Goal: Task Accomplishment & Management: Contribute content

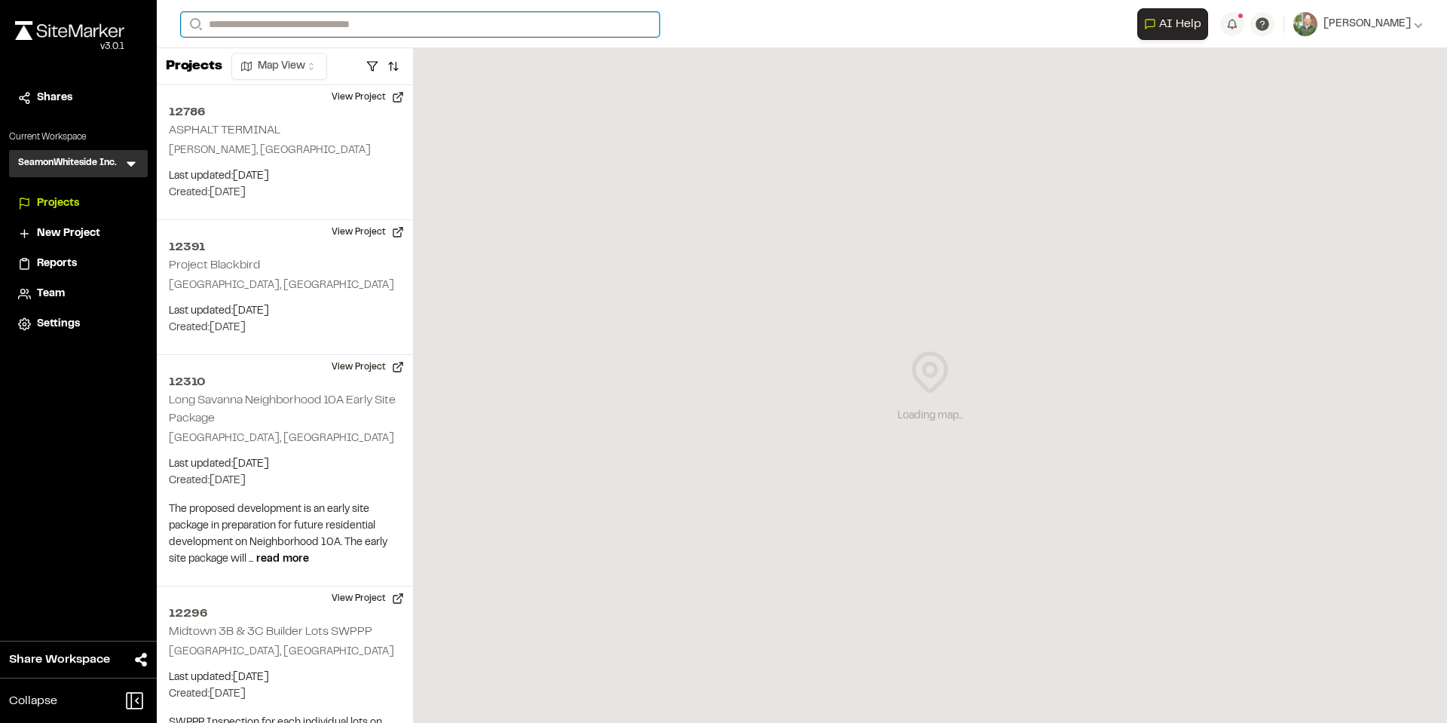
click at [363, 26] on input "Search" at bounding box center [420, 24] width 479 height 25
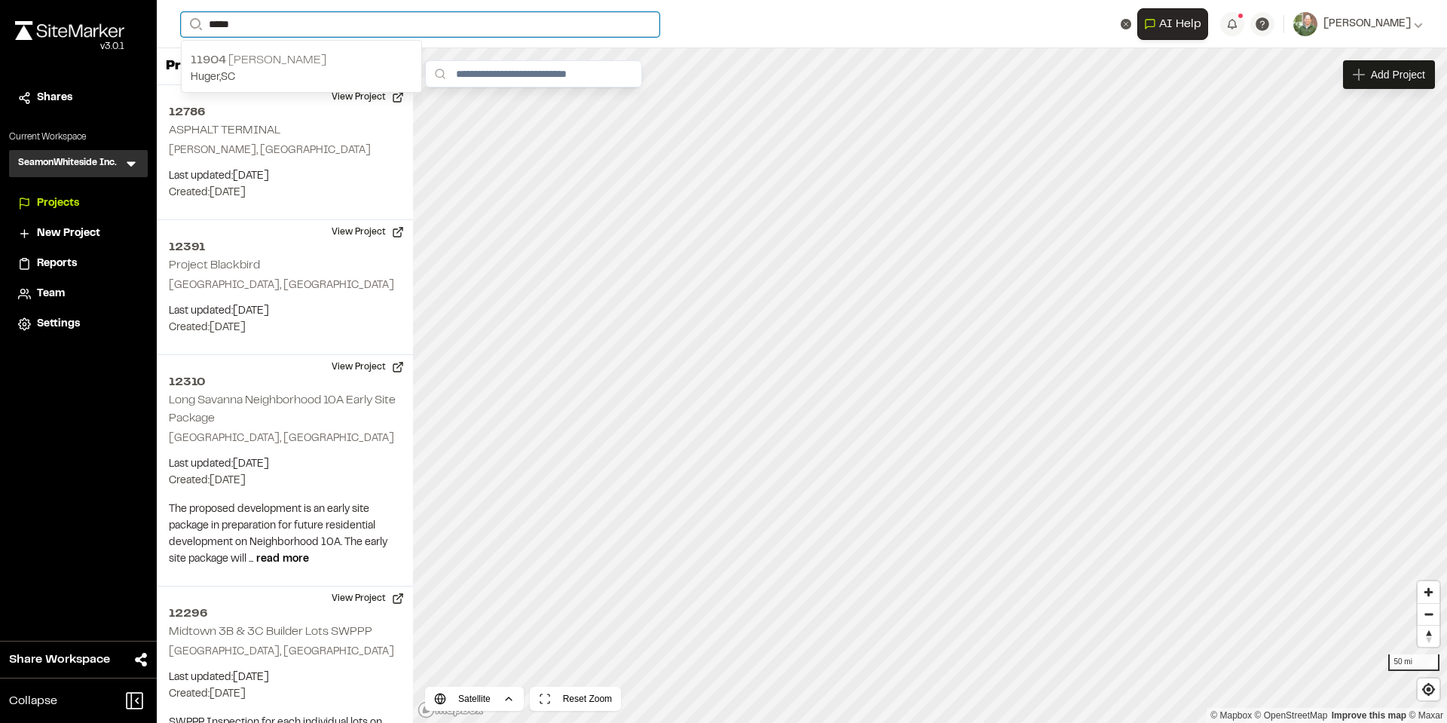
type input "*****"
click at [271, 56] on p "[STREET_ADDRESS][PERSON_NAME]" at bounding box center [302, 60] width 222 height 18
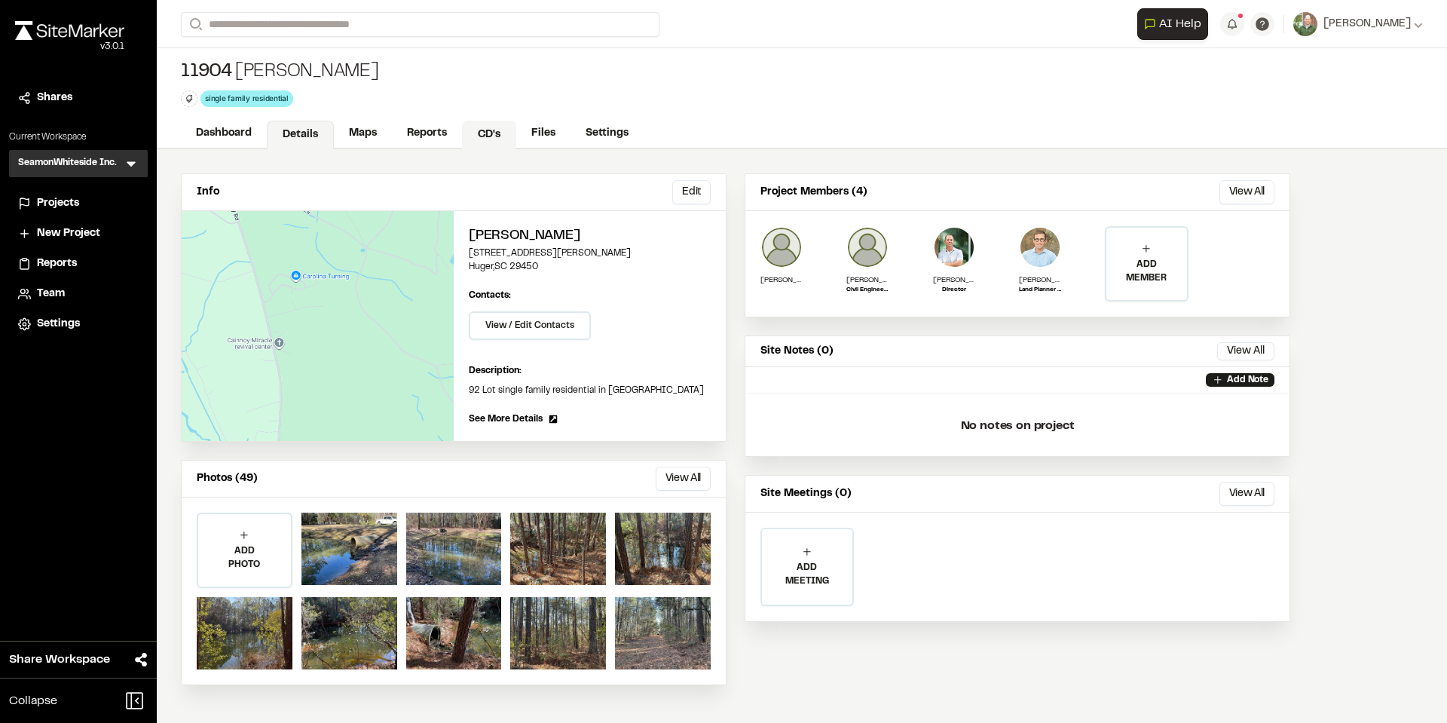
click at [495, 134] on link "CD's" at bounding box center [489, 135] width 54 height 29
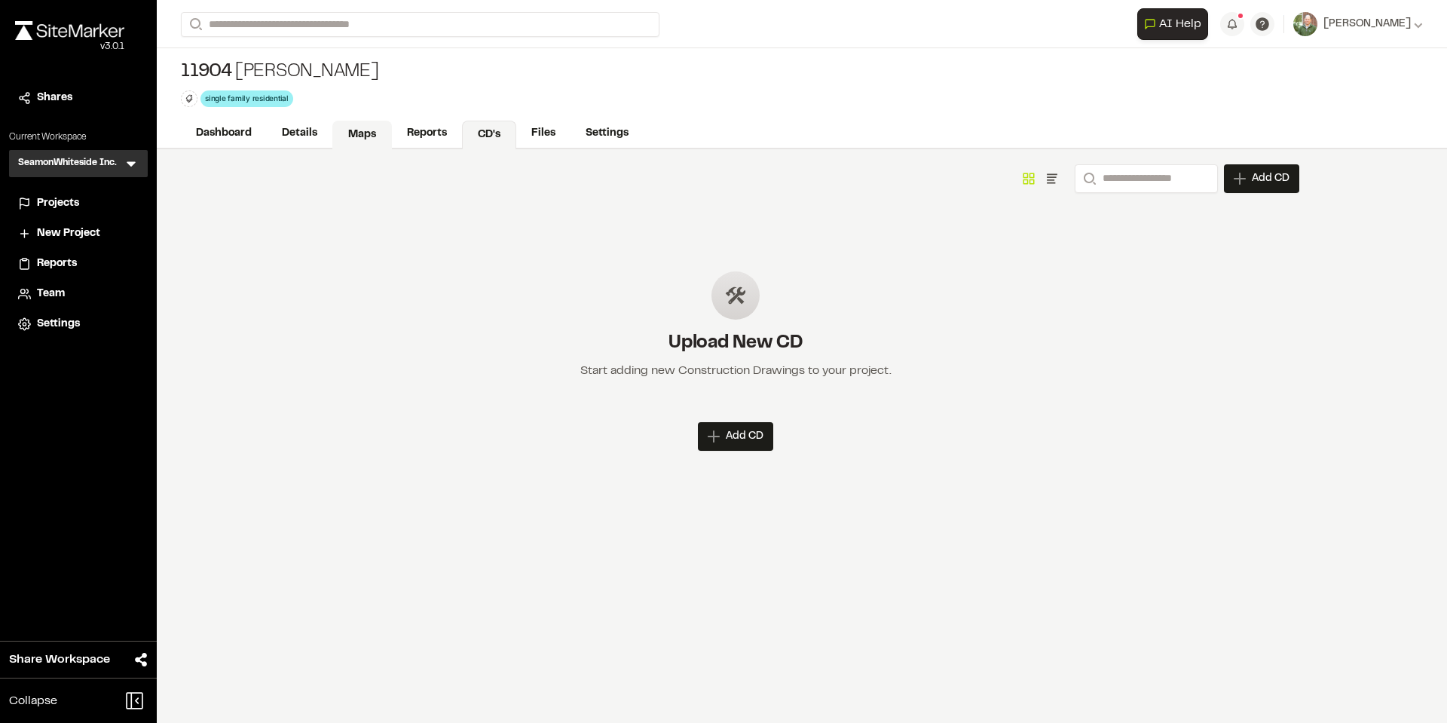
click at [362, 130] on link "Maps" at bounding box center [362, 135] width 60 height 29
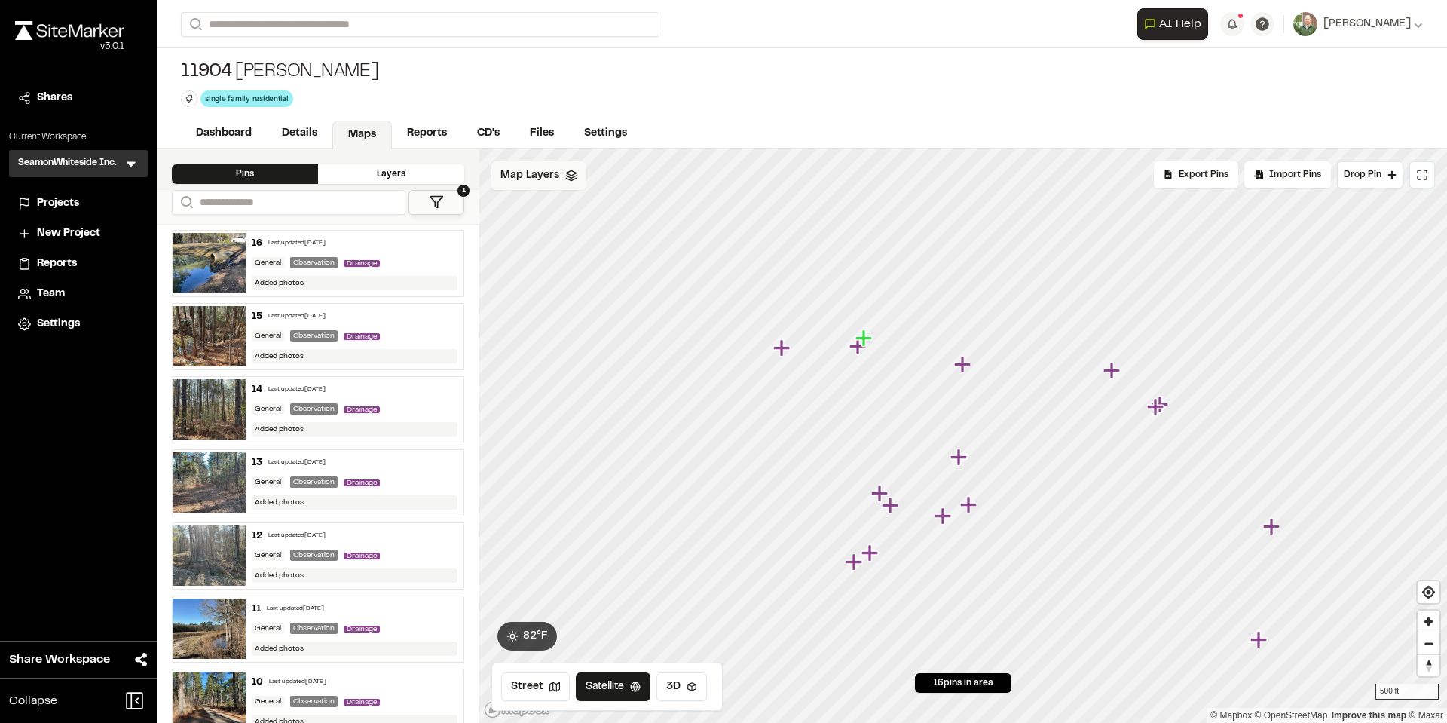
click at [568, 171] on icon at bounding box center [571, 176] width 12 height 12
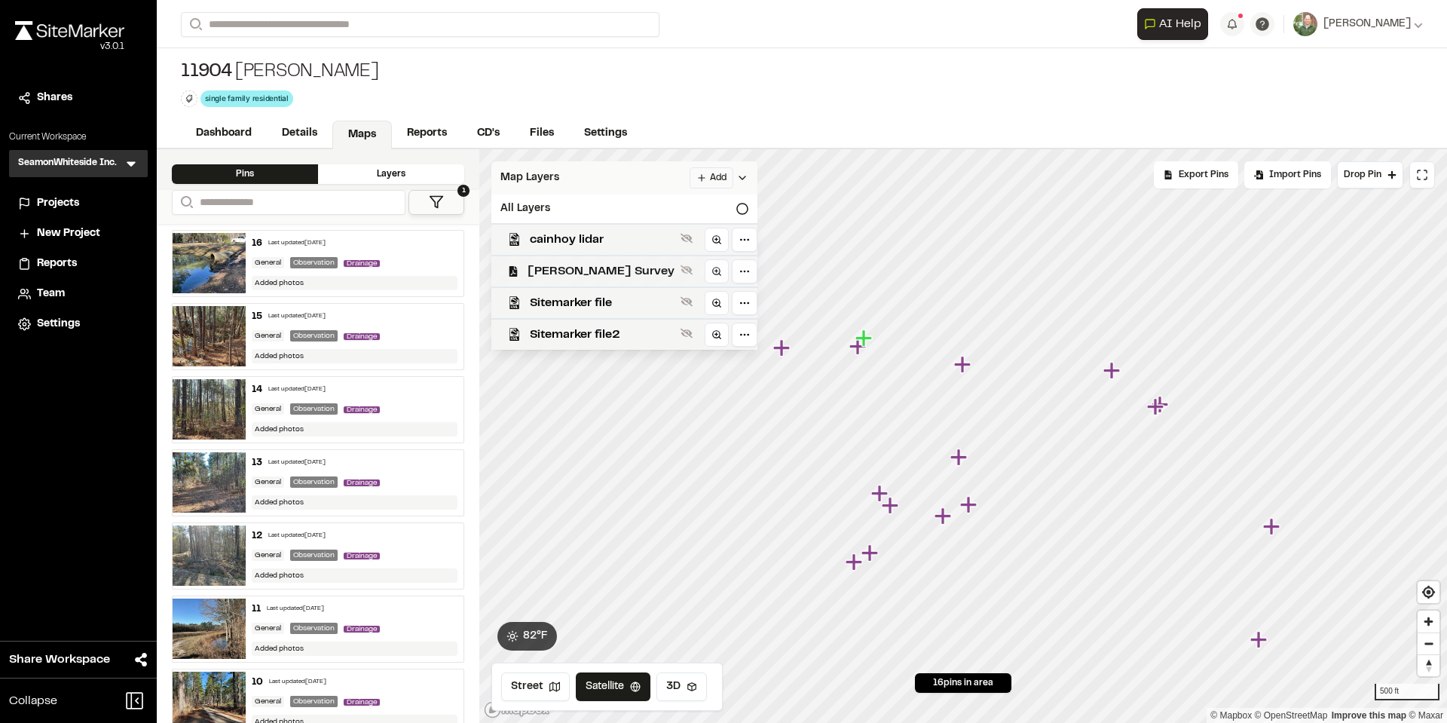
click at [604, 268] on span "[PERSON_NAME] Survey" at bounding box center [600, 271] width 147 height 18
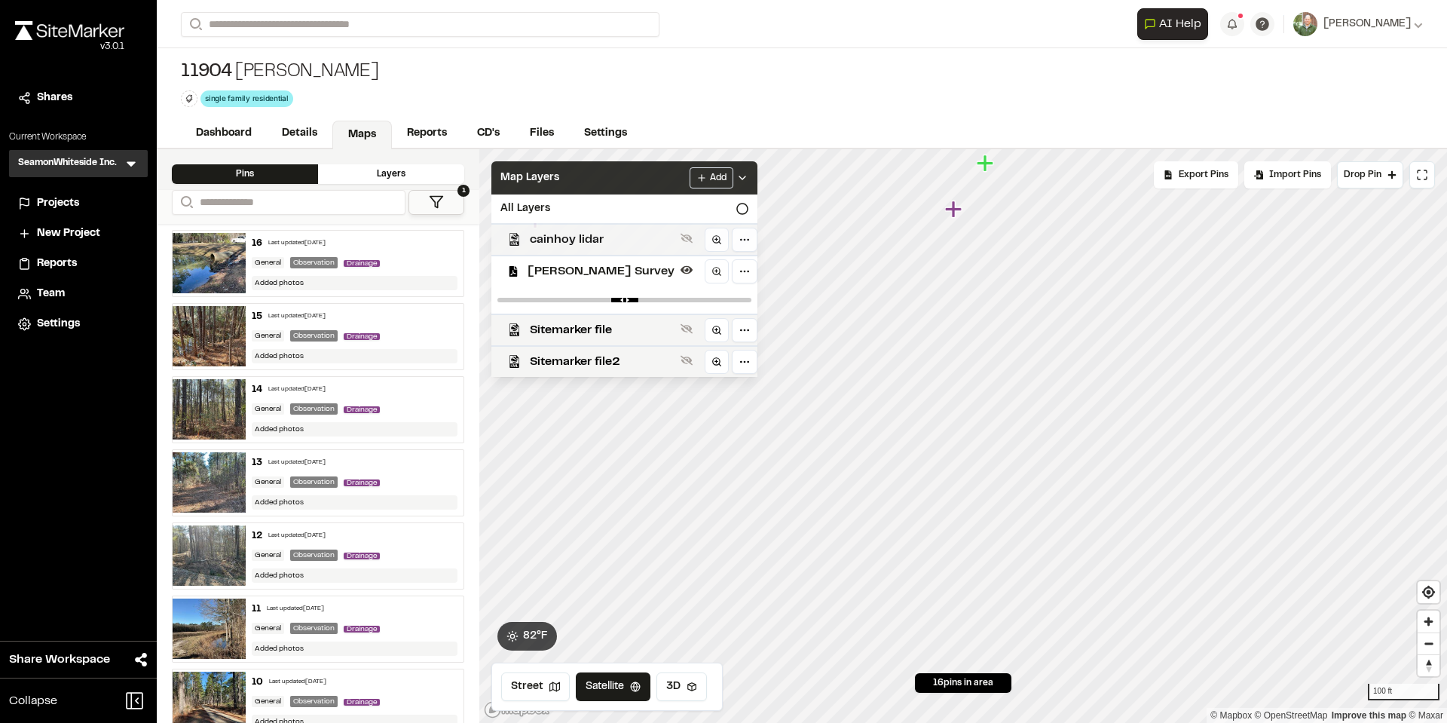
click at [604, 239] on span "cainhoy lidar" at bounding box center [602, 240] width 145 height 18
click at [579, 330] on span "Sitemarker file" at bounding box center [602, 330] width 145 height 18
click at [573, 356] on span "Sitemarker file2" at bounding box center [602, 362] width 145 height 18
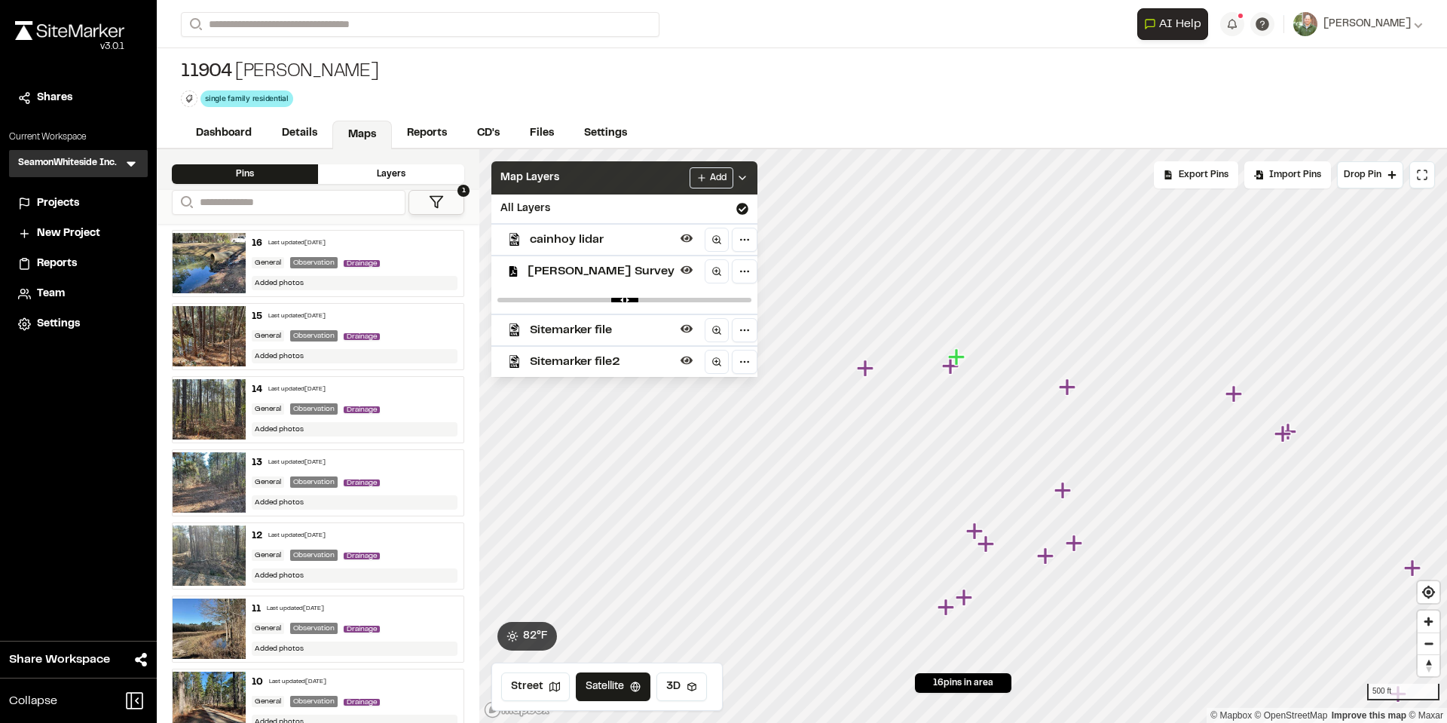
click at [602, 237] on span "cainhoy lidar" at bounding box center [602, 240] width 145 height 18
click at [598, 327] on span "Sitemarker file" at bounding box center [602, 330] width 145 height 18
click at [597, 370] on span "Sitemarker file2" at bounding box center [602, 362] width 145 height 18
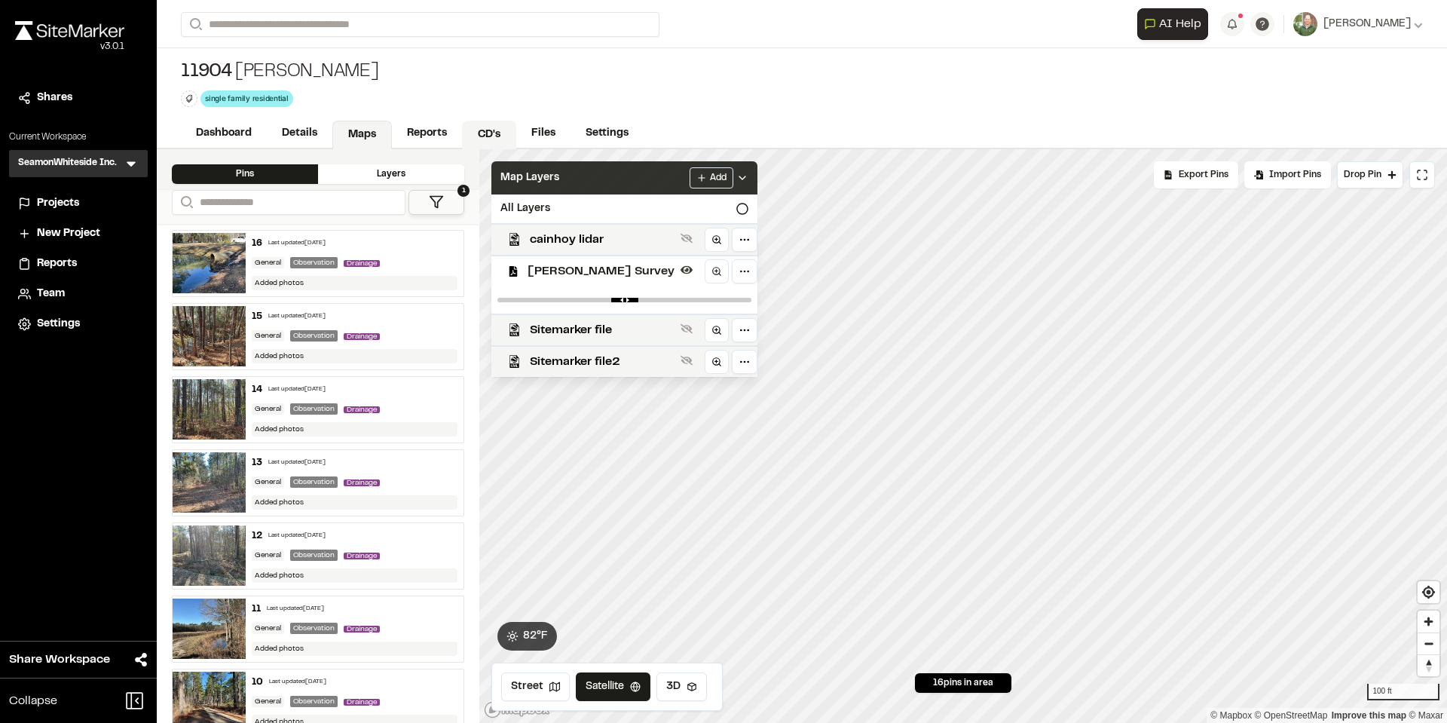
click at [491, 129] on link "CD's" at bounding box center [489, 135] width 54 height 29
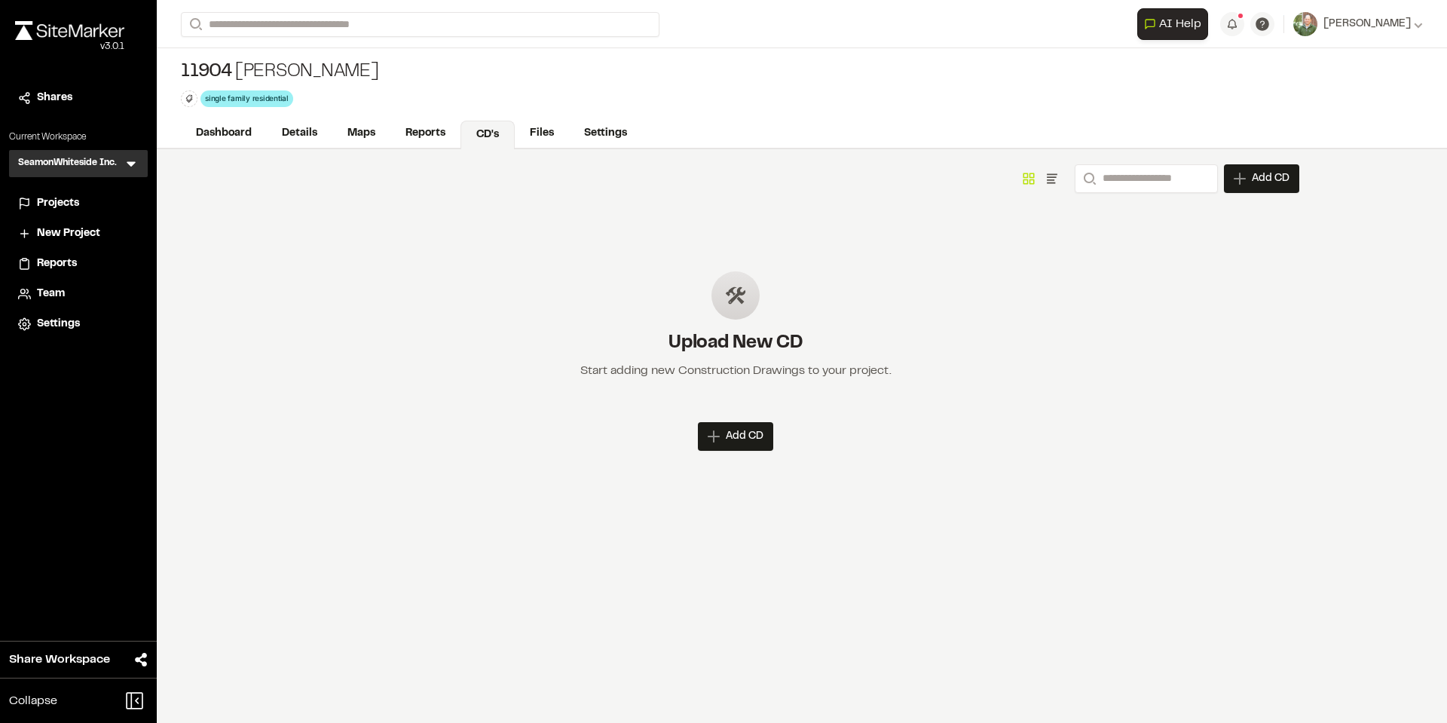
drag, startPoint x: 82, startPoint y: 352, endPoint x: 407, endPoint y: 285, distance: 331.6
click at [407, 285] on div "Upload New CD Start adding new Construction Drawings to your project." at bounding box center [735, 334] width 1127 height 175
click at [743, 447] on div "Add CD" at bounding box center [735, 436] width 75 height 29
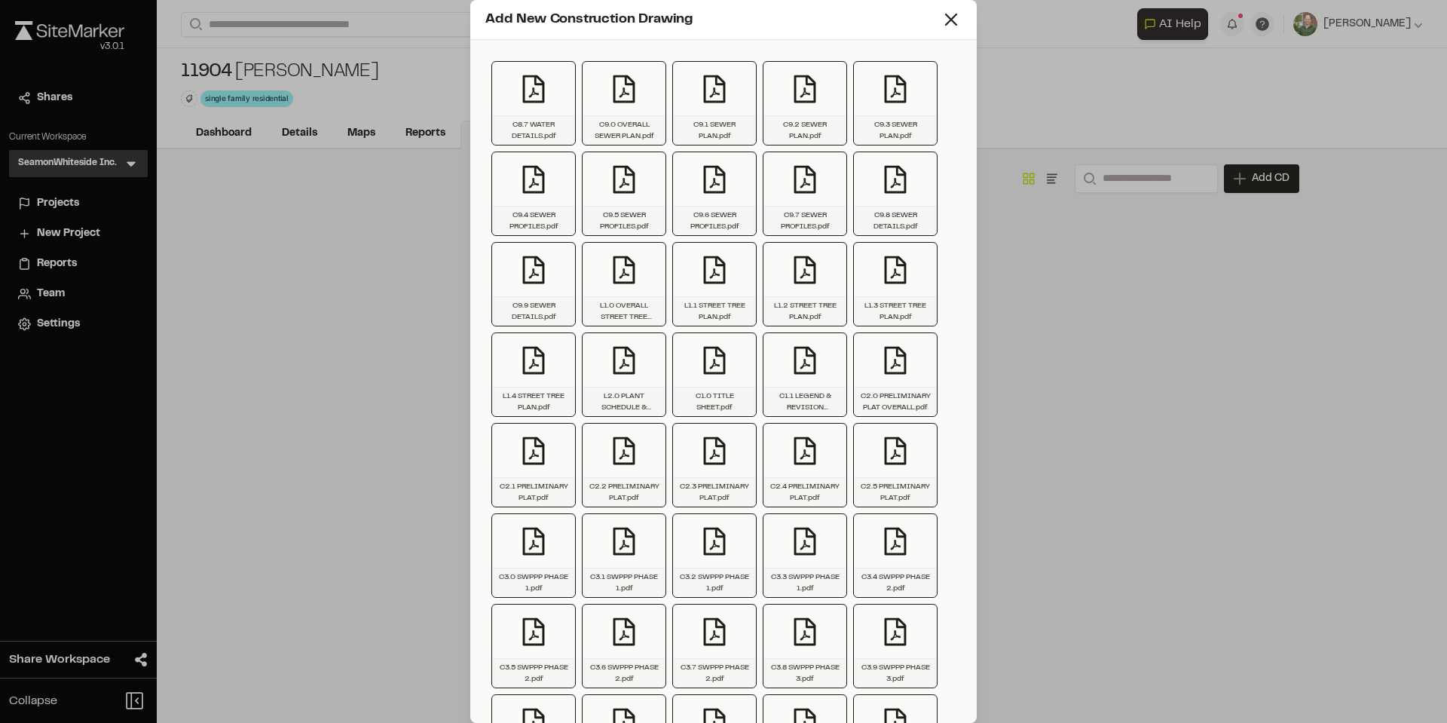
scroll to position [899, 0]
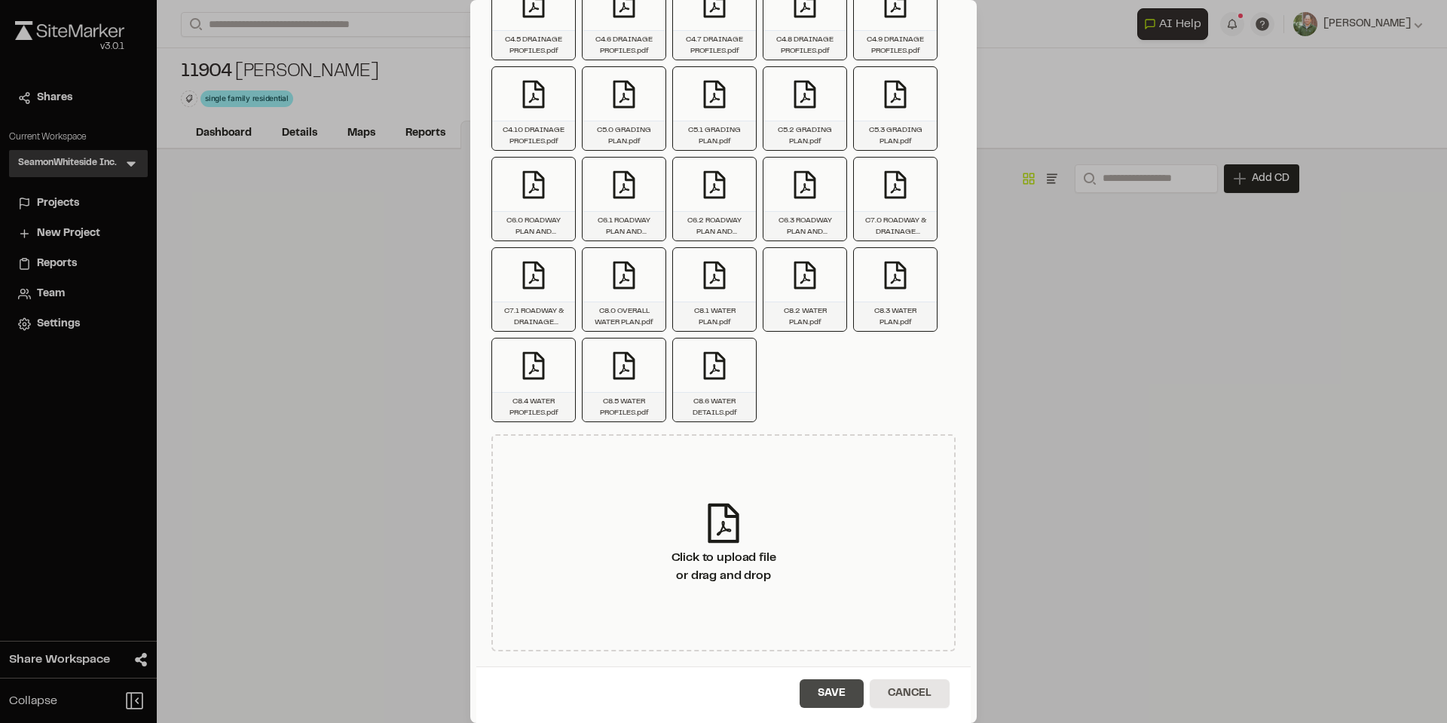
click at [826, 688] on button "Save" at bounding box center [832, 693] width 64 height 29
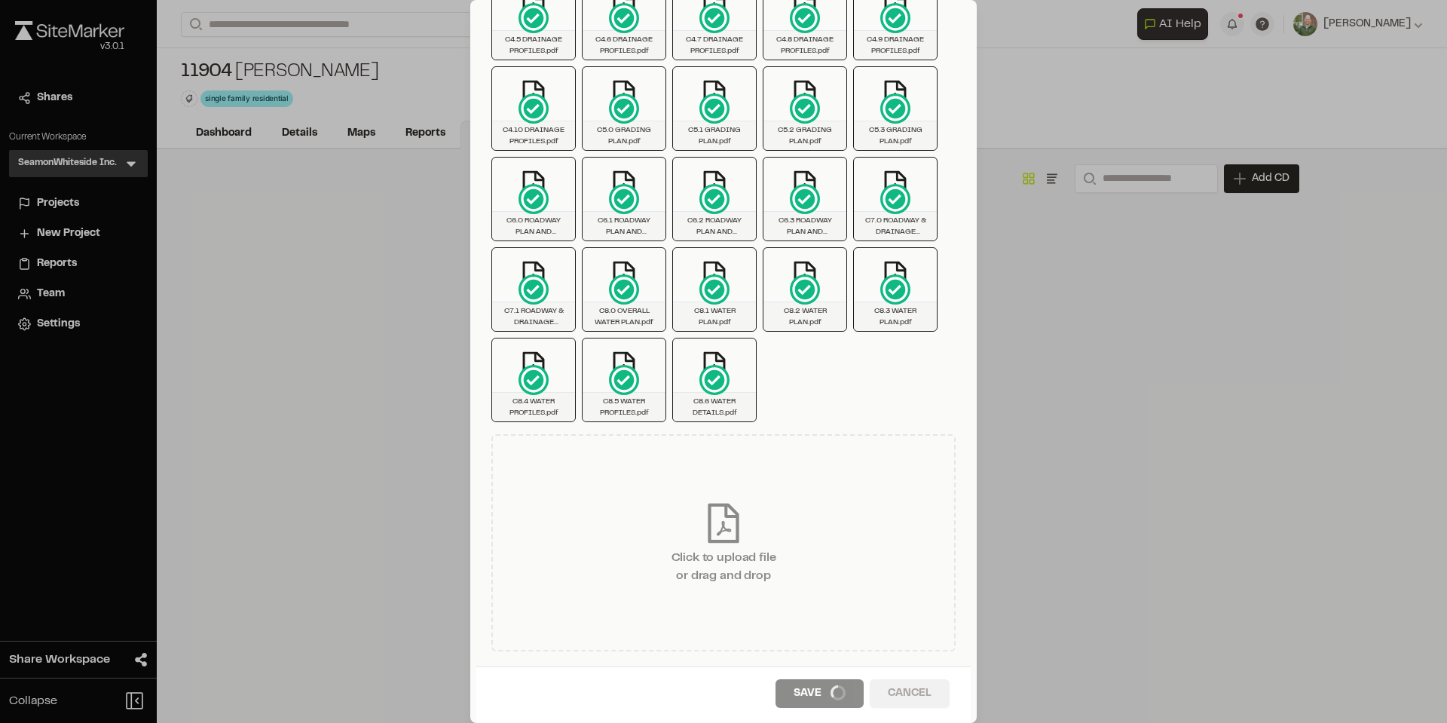
scroll to position [0, 0]
